Goal: Navigation & Orientation: Go to known website

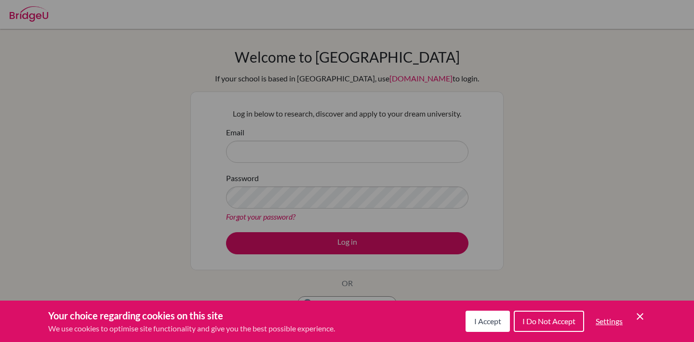
click at [637, 316] on icon "Cookie Control Close Icon" at bounding box center [640, 317] width 12 height 12
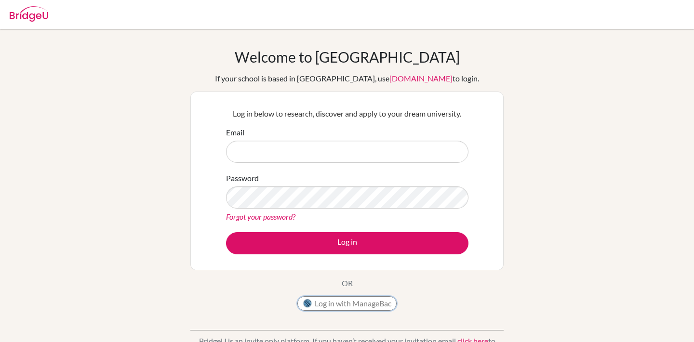
click at [358, 306] on button "Log in with ManageBac" at bounding box center [346, 303] width 99 height 14
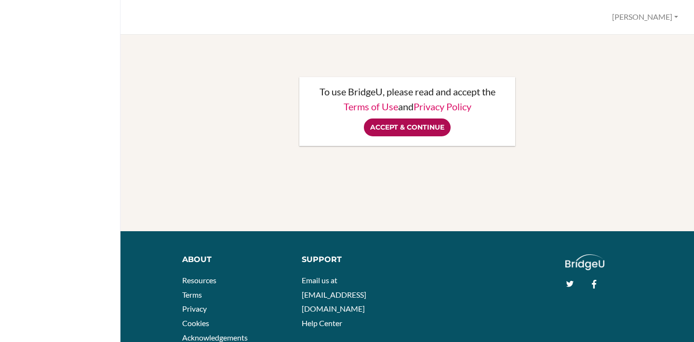
click at [420, 128] on input "Accept & Continue" at bounding box center [407, 128] width 87 height 18
